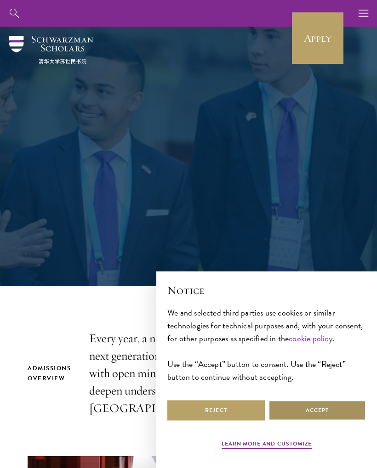
click at [331, 407] on button "Accept" at bounding box center [316, 410] width 97 height 21
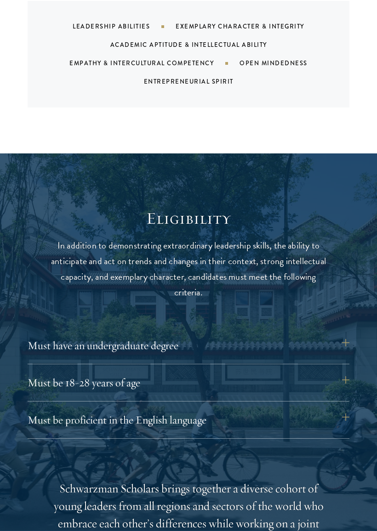
scroll to position [906, 0]
click at [277, 378] on button "Must be 18-28 years of age" at bounding box center [189, 383] width 322 height 22
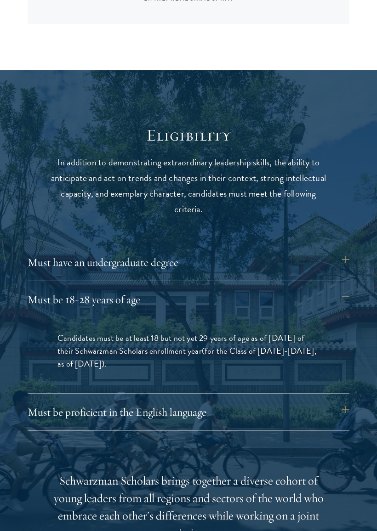
scroll to position [991, 0]
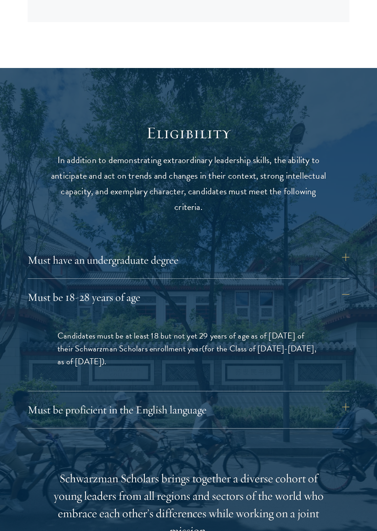
click at [320, 254] on button "Must have an undergraduate degree" at bounding box center [189, 260] width 322 height 22
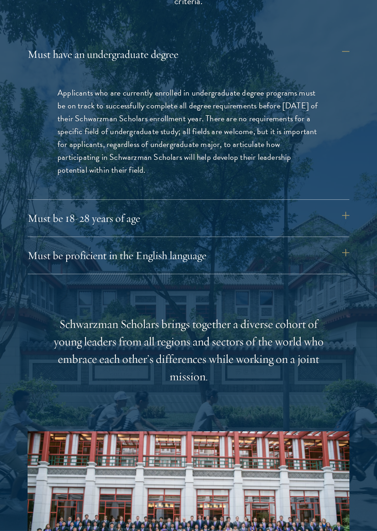
scroll to position [1197, 0]
click at [327, 250] on button "Must be proficient in the English language" at bounding box center [189, 255] width 322 height 22
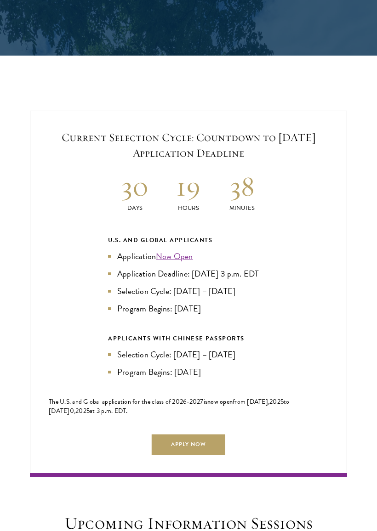
scroll to position [1912, 0]
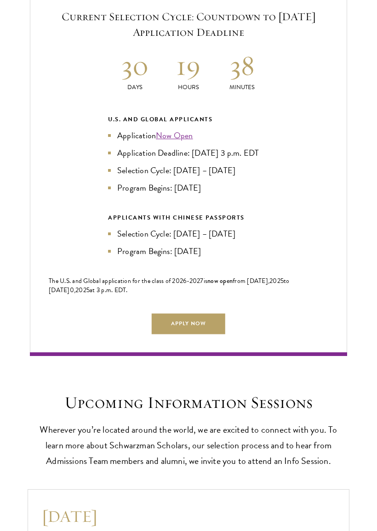
click at [225, 328] on link "Apply Now" at bounding box center [188, 323] width 73 height 21
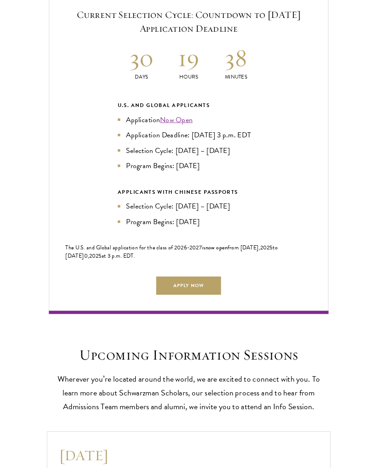
scroll to position [2059, 0]
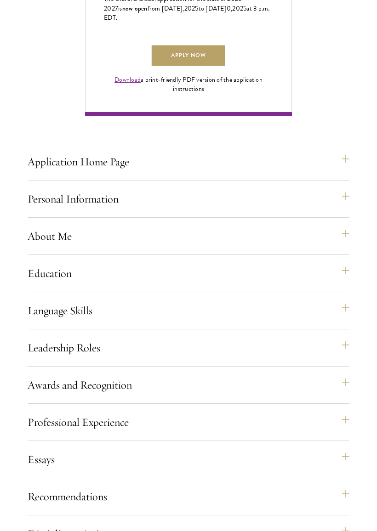
scroll to position [657, 0]
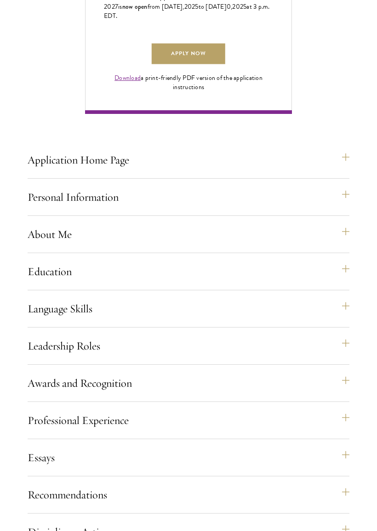
click at [127, 83] on link "Download" at bounding box center [127, 78] width 26 height 10
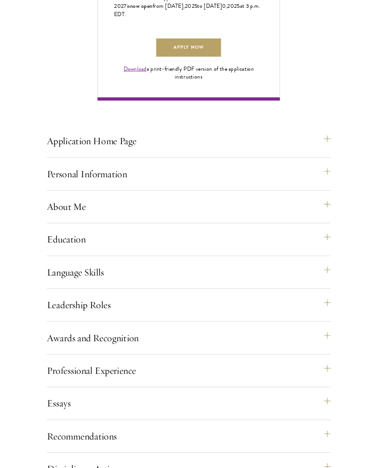
scroll to position [683, 0]
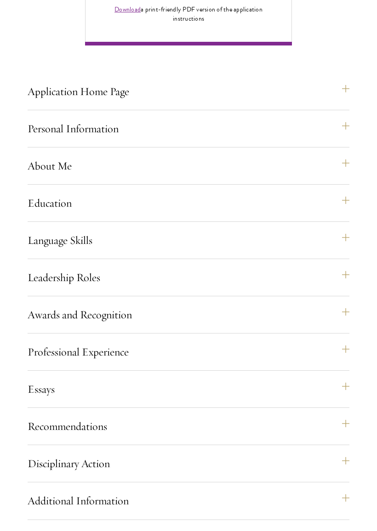
click at [285, 251] on button "Language Skills" at bounding box center [189, 240] width 322 height 22
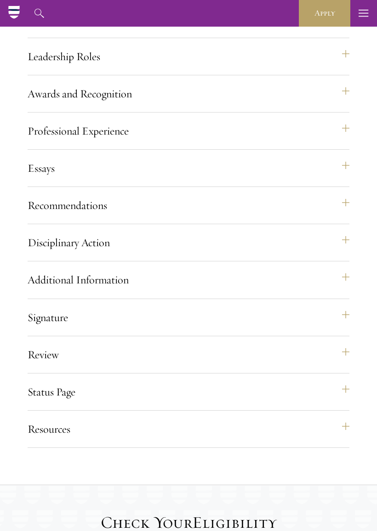
scroll to position [1299, 0]
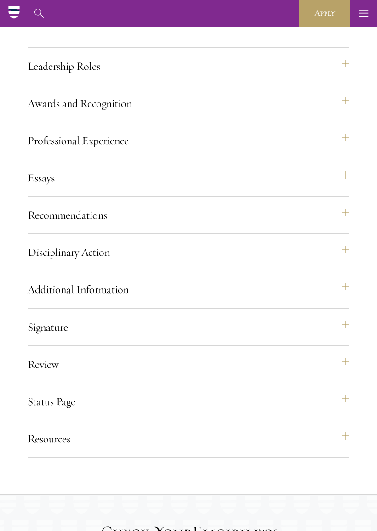
click at [52, 189] on button "Essays" at bounding box center [189, 178] width 322 height 22
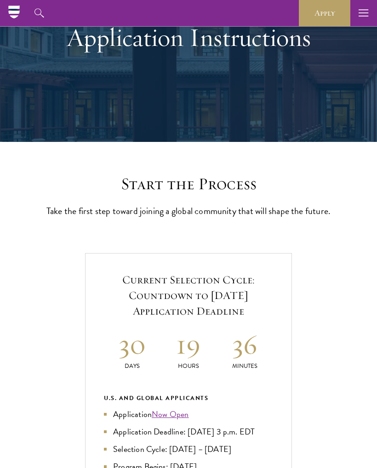
scroll to position [0, 0]
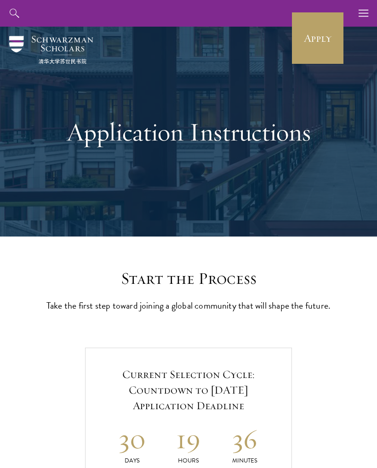
click at [361, 9] on icon "button" at bounding box center [363, 13] width 10 height 27
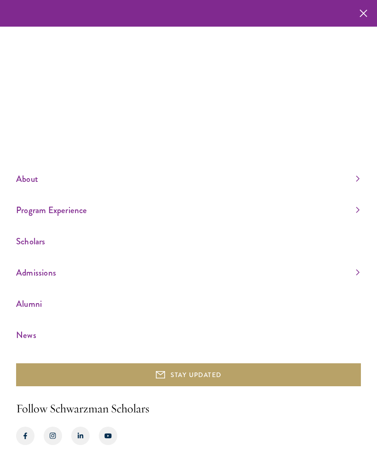
click at [45, 239] on link "Scholars" at bounding box center [187, 241] width 343 height 15
